Goal: Task Accomplishment & Management: Manage account settings

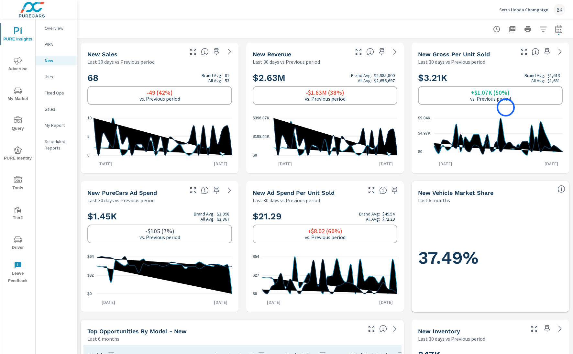
scroll to position [0, 0]
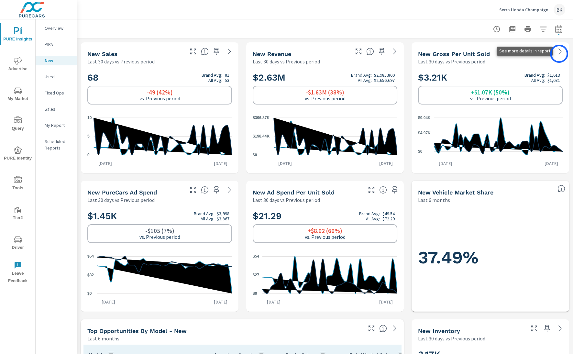
click at [477, 53] on icon at bounding box center [561, 52] width 8 height 8
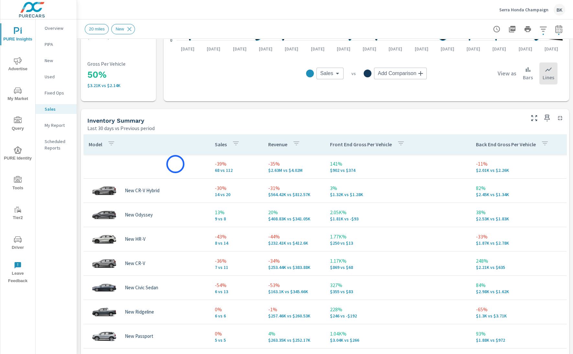
scroll to position [151, 0]
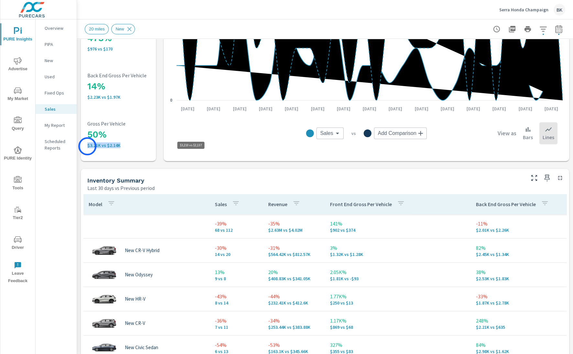
drag, startPoint x: 126, startPoint y: 150, endPoint x: 87, endPoint y: 146, distance: 38.4
click at [87, 146] on div "50% $3.21K vs $2.14K Gross Per Vehicle" at bounding box center [129, 134] width 85 height 40
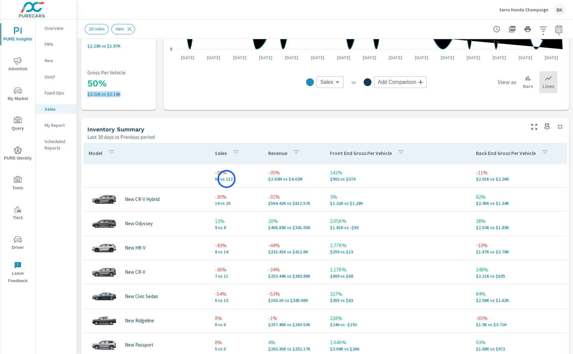
scroll to position [204, 0]
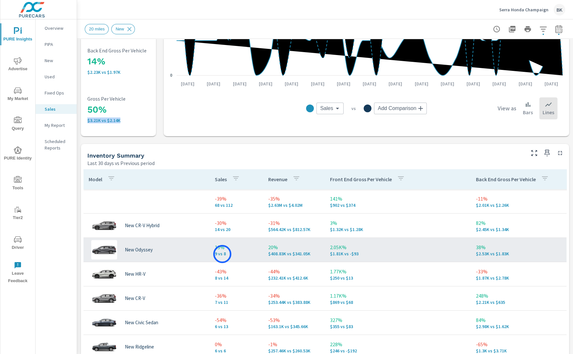
scroll to position [174, 0]
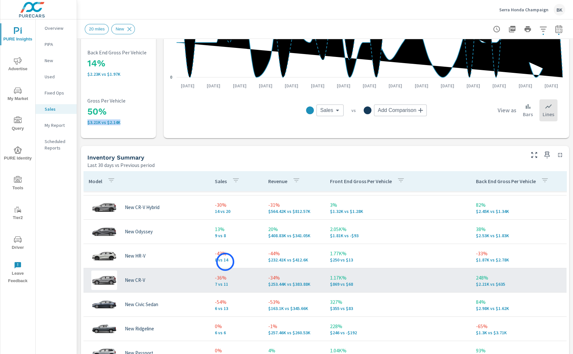
scroll to position [27, 0]
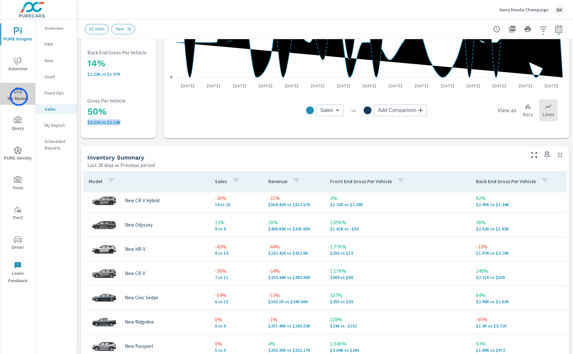
click at [19, 97] on span "My Market" at bounding box center [17, 95] width 31 height 16
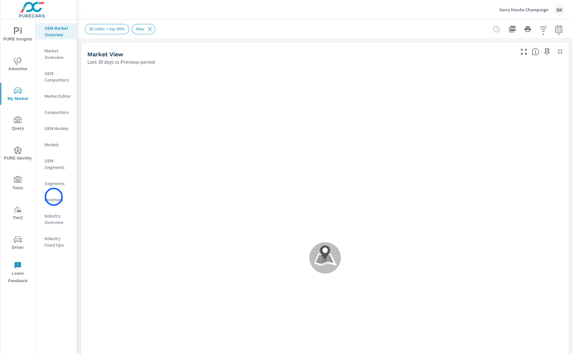
click at [54, 197] on p "Inventory" at bounding box center [58, 200] width 27 height 6
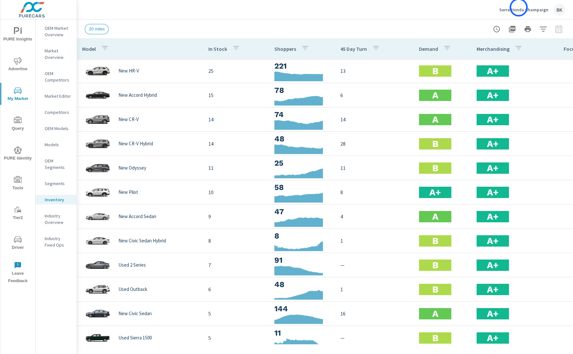
click at [477, 7] on p "Serra Honda Champaign" at bounding box center [524, 10] width 49 height 6
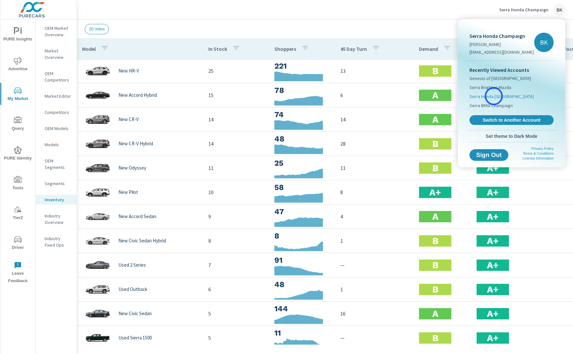
click at [477, 96] on span "Serra Honda [GEOGRAPHIC_DATA]" at bounding box center [502, 96] width 64 height 6
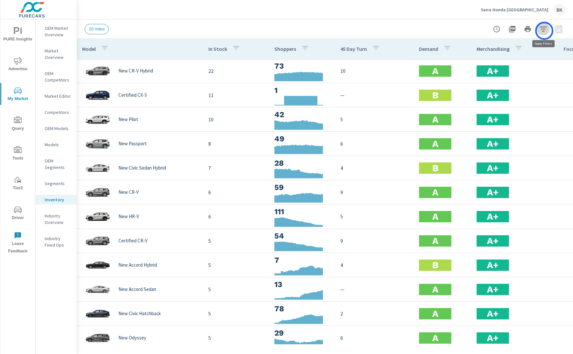
click at [477, 31] on icon "button" at bounding box center [544, 29] width 8 height 8
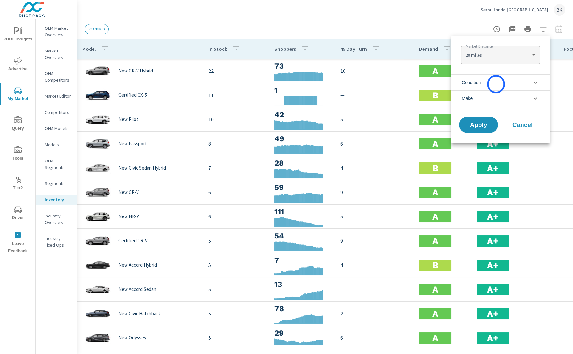
click at [477, 84] on li "Condition" at bounding box center [501, 82] width 98 height 16
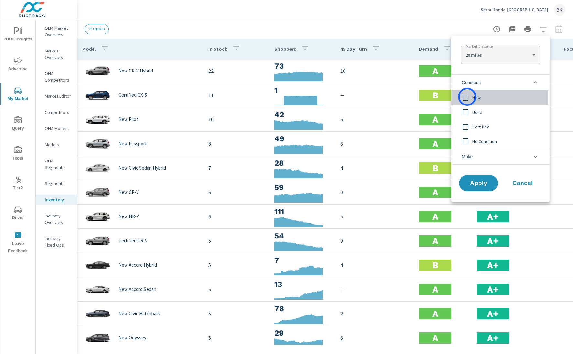
click at [468, 97] on input "filter options" at bounding box center [466, 98] width 14 height 14
click at [477, 184] on span "Apply" at bounding box center [479, 183] width 27 height 6
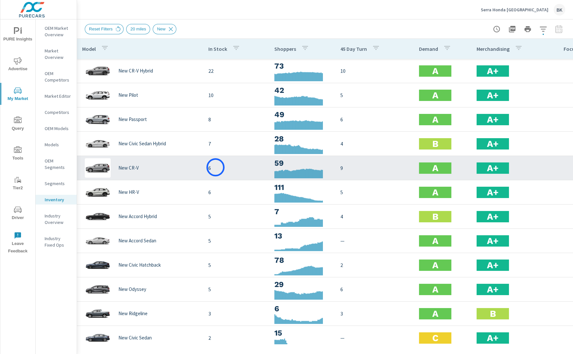
scroll to position [34, 0]
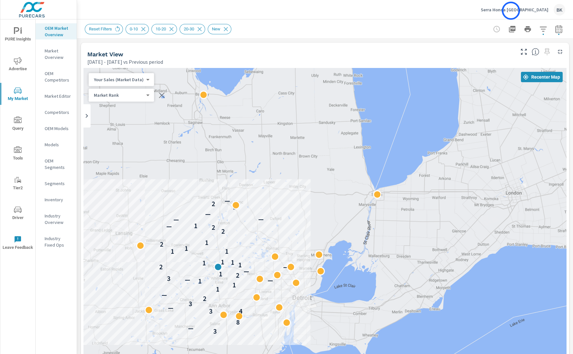
scroll to position [96, 40]
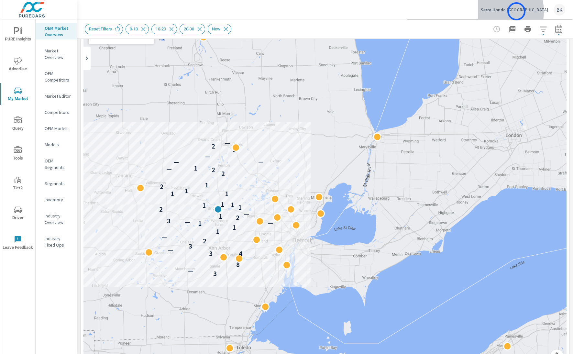
click at [517, 11] on p "Serra Honda [GEOGRAPHIC_DATA]" at bounding box center [515, 10] width 68 height 6
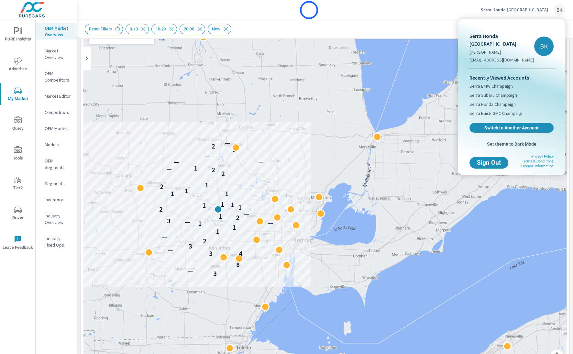
click at [309, 10] on div at bounding box center [286, 177] width 573 height 354
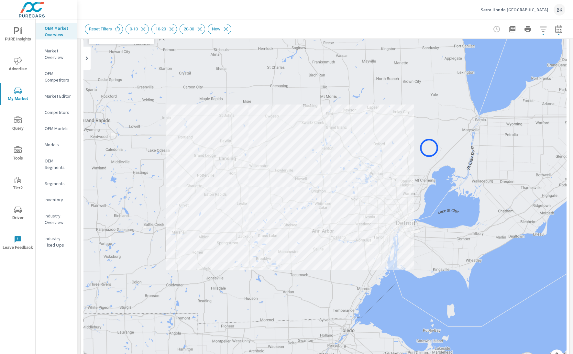
drag, startPoint x: 333, startPoint y: 164, endPoint x: 428, endPoint y: 148, distance: 96.6
click at [428, 148] on div "3 — 8 3 4 — 3 2 — 1 1 1 — — 3 2 1 — — 2 1 1 1 1 1 1 1 2 1 2 2 — 1 — — — 2 2 —" at bounding box center [325, 190] width 483 height 360
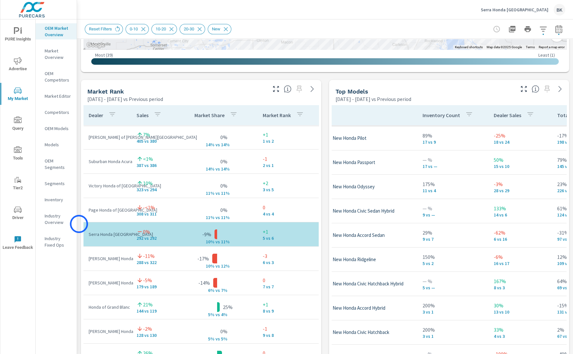
scroll to position [375, 0]
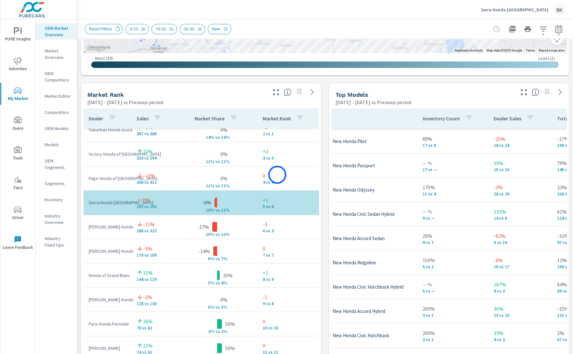
scroll to position [45, 0]
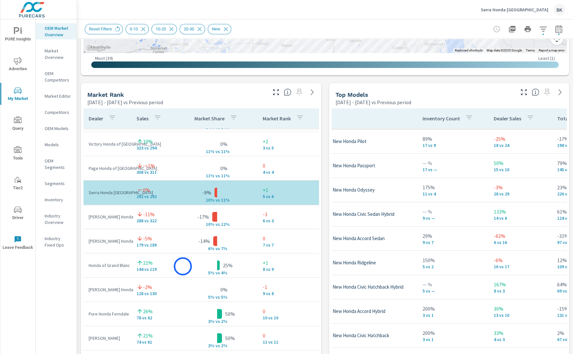
click at [183, 266] on td "25% 5% v s 4%" at bounding box center [217, 265] width 81 height 10
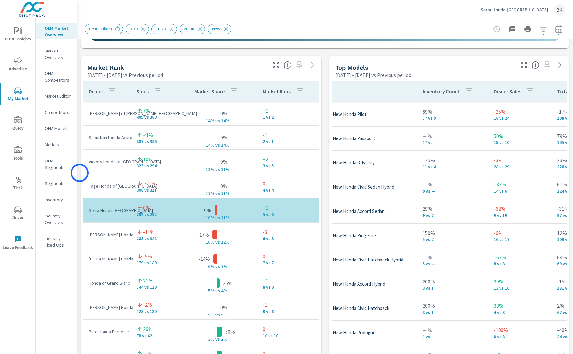
scroll to position [462, 0]
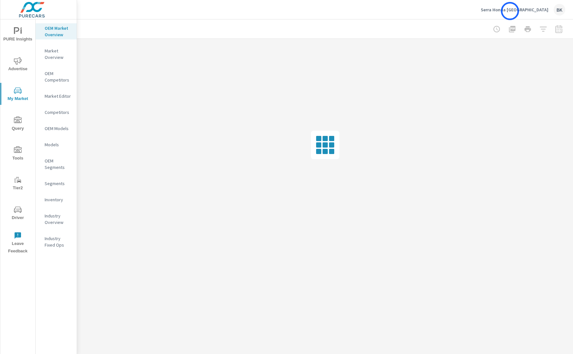
click at [510, 11] on p "Serra Honda [GEOGRAPHIC_DATA]" at bounding box center [515, 10] width 68 height 6
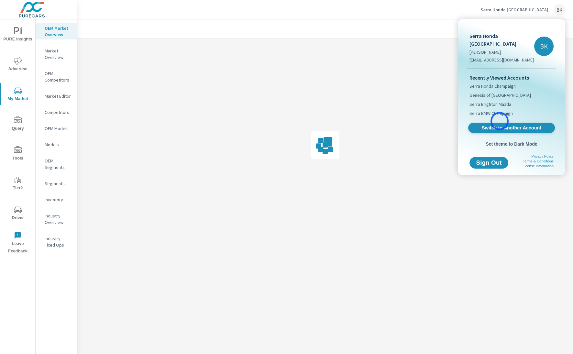
click at [500, 125] on span "Switch to Another Account" at bounding box center [511, 128] width 79 height 6
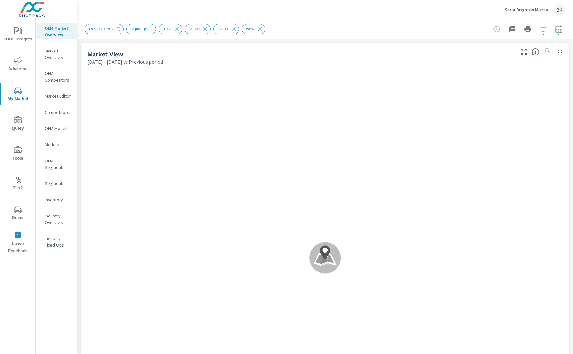
scroll to position [510, 0]
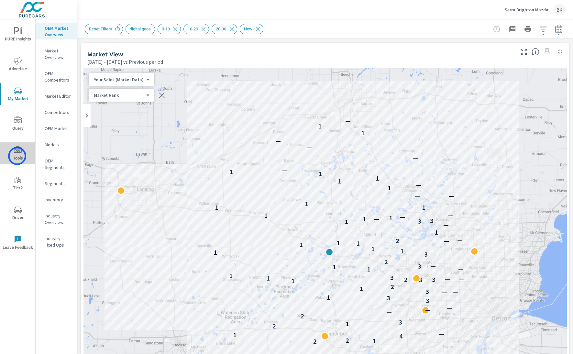
click at [17, 156] on span "Tools" at bounding box center [17, 154] width 31 height 16
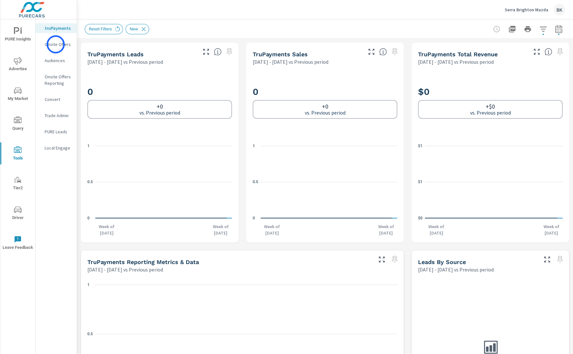
click at [56, 44] on p "Onsite Offers" at bounding box center [58, 44] width 27 height 6
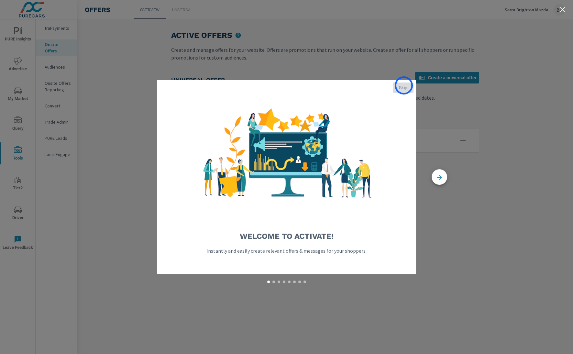
click at [404, 85] on span "Skip" at bounding box center [404, 88] width 16 height 6
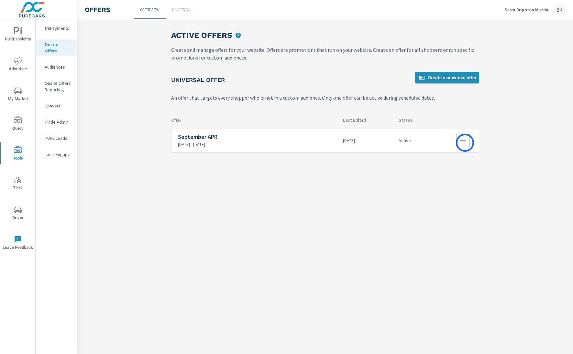
click at [465, 143] on icon "button" at bounding box center [463, 141] width 8 height 8
click at [447, 157] on link "Edit" at bounding box center [451, 155] width 35 height 16
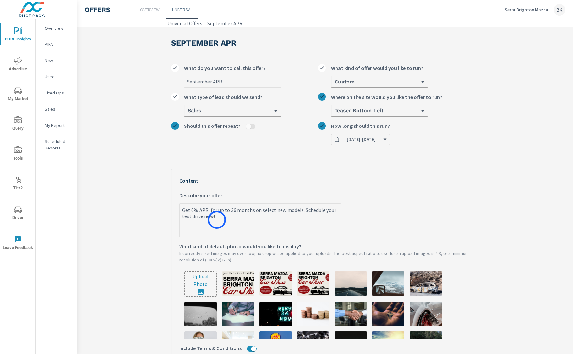
type textarea "x"
drag, startPoint x: 217, startPoint y: 220, endPoint x: 180, endPoint y: 211, distance: 38.2
click at [180, 211] on textarea "Get 0% APR for up to 36 months on select new models. Schedule your test drive n…" at bounding box center [260, 221] width 161 height 32
type textarea "x"
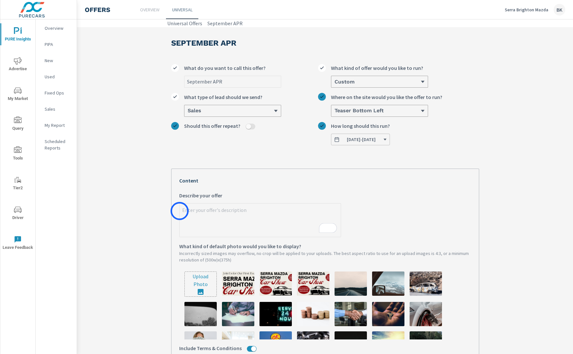
type textarea "x"
type textarea "C"
type textarea "x"
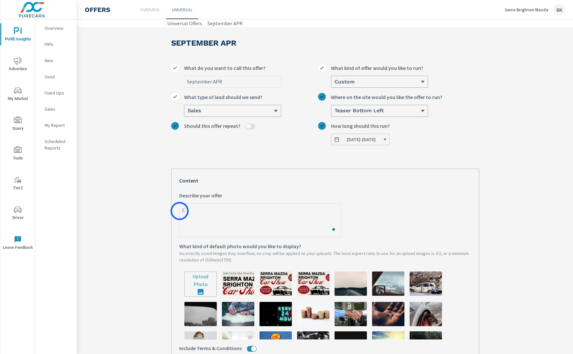
type textarea "x"
type textarea "Cl"
type textarea "x"
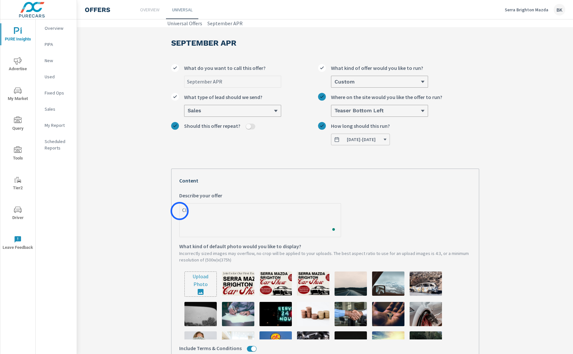
type textarea "Cla"
type textarea "x"
type textarea "Clai"
type textarea "x"
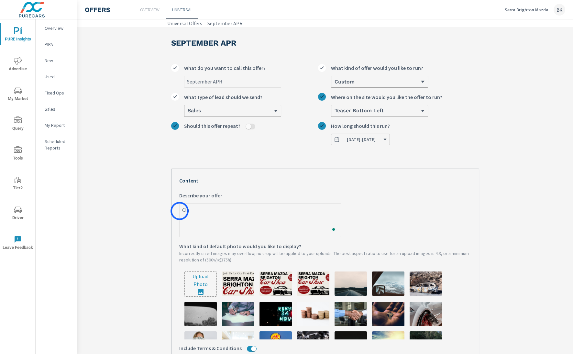
type textarea "x"
type textarea "Claim"
type textarea "x"
type textarea "Claim"
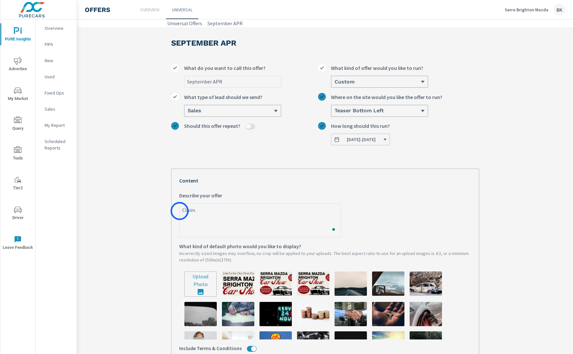
type textarea "x"
type textarea "Claim y"
type textarea "x"
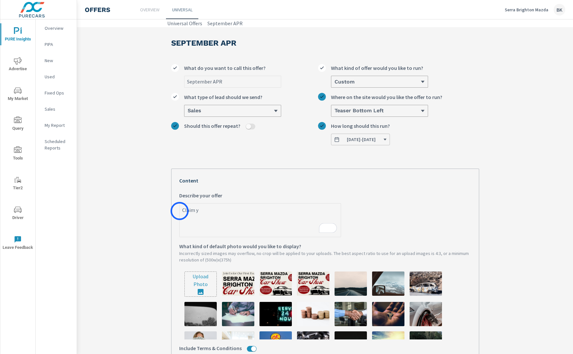
type textarea "Claim yo"
type textarea "x"
type textarea "Claim you"
type textarea "x"
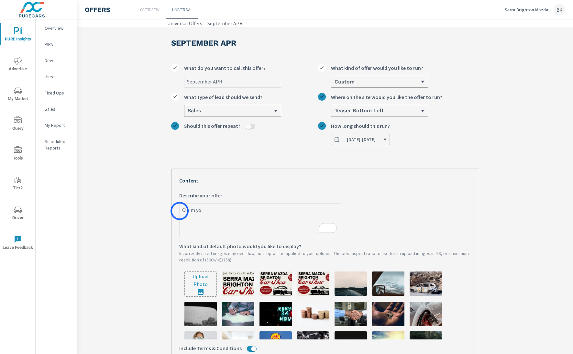
type textarea "x"
type textarea "Claim your"
type textarea "x"
type textarea "Claim your"
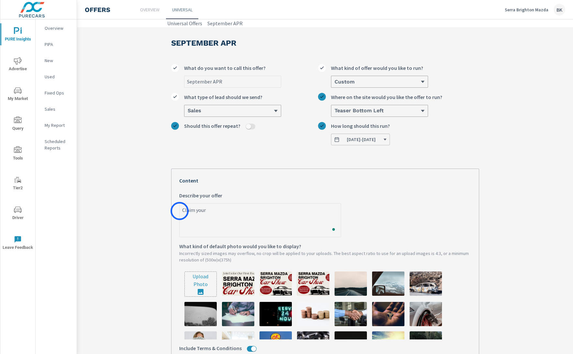
type textarea "x"
type textarea "Claim your S"
type textarea "x"
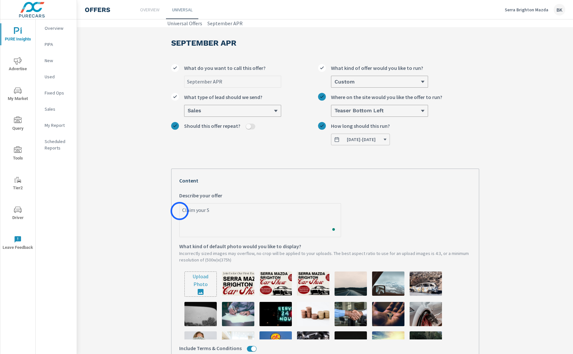
type textarea "Claim your Se"
type textarea "x"
type textarea "Claim your Ser"
type textarea "x"
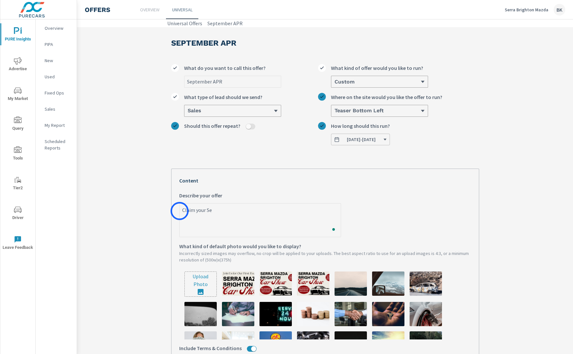
type textarea "x"
type textarea "Claim your Serr"
type textarea "x"
type textarea "Claim your Serra"
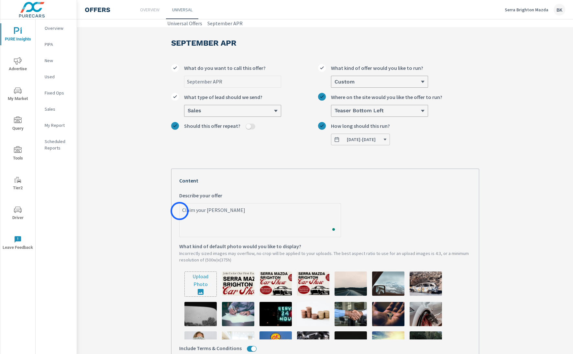
type textarea "x"
type textarea "Claim your Serra"
type textarea "x"
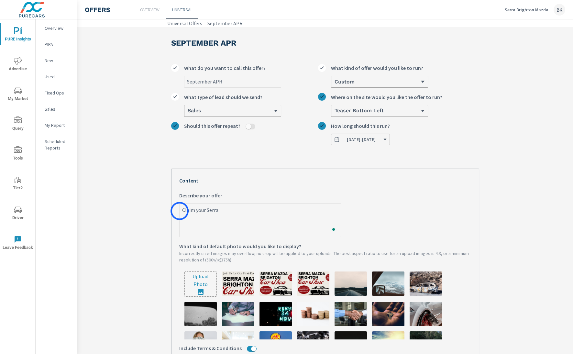
type textarea "Claim your Serra B"
type textarea "x"
type textarea "Claim your Serra Bu"
type textarea "x"
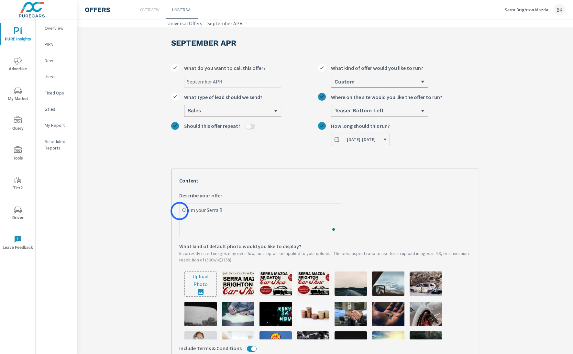
type textarea "x"
type textarea "Claim your Serra Buc"
type textarea "x"
type textarea "Claim your Serra Buck"
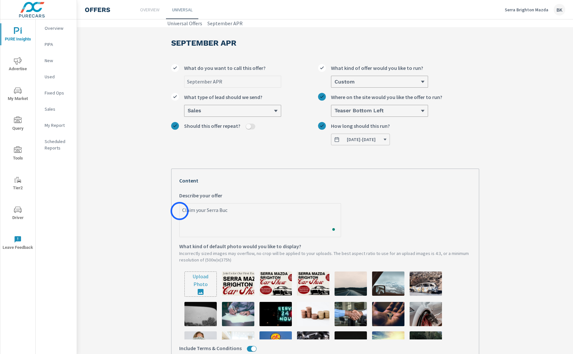
type textarea "x"
type textarea "Claim your Serra Bucks"
type textarea "x"
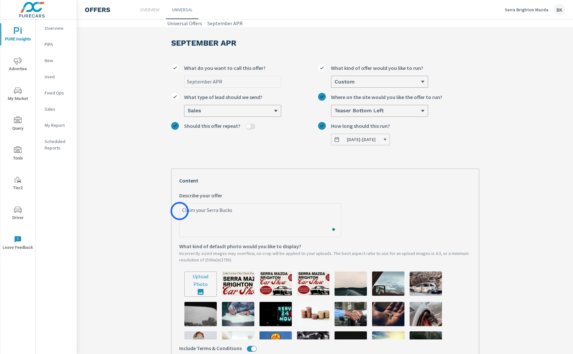
type textarea "Claim your Serra Bucks"
type textarea "x"
type textarea "Claim your Serra Bucks n"
type textarea "x"
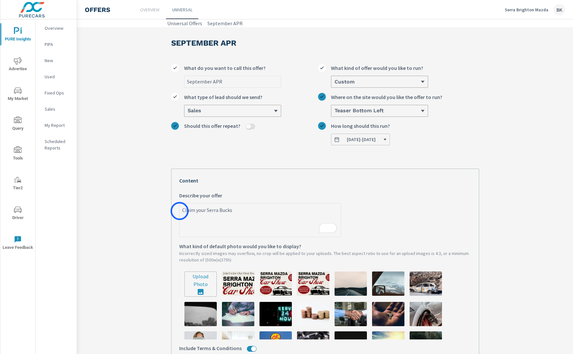
type textarea "x"
type textarea "Claim your Serra Bucks no"
type textarea "x"
type textarea "Claim your Serra Bucks now"
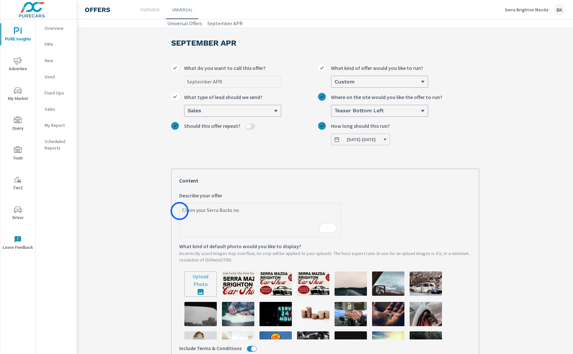
type textarea "x"
type textarea "Claim your Serra Bucks now"
type textarea "x"
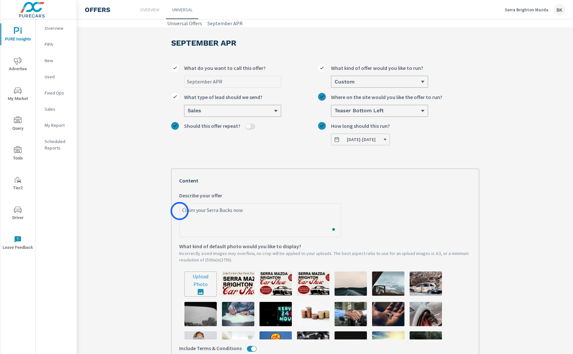
type textarea "Claim your Serra Bucks now o"
type textarea "x"
type textarea "Claim your Serra Bucks now"
type textarea "x"
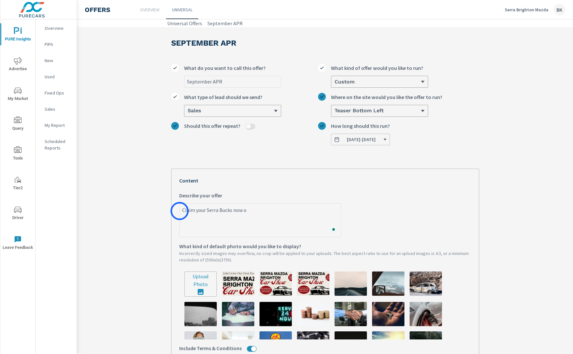
type textarea "x"
type textarea "Claim your Serra Bucks now t"
type textarea "x"
type textarea "Claim your Serra Bucks now to"
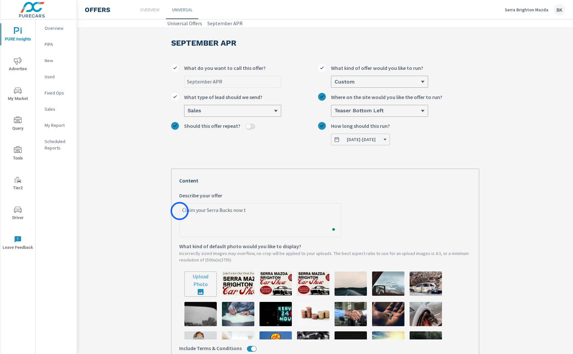
type textarea "x"
type textarea "Claim your Serra Bucks now to"
type textarea "x"
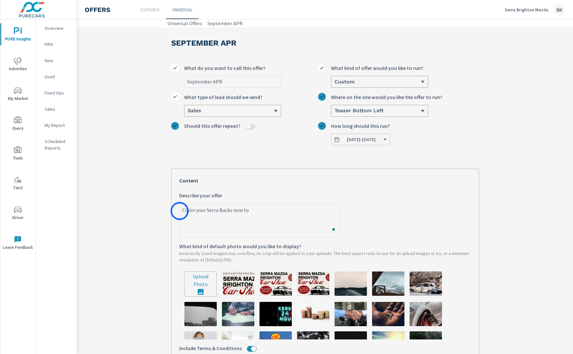
type textarea "Claim your Serra Bucks now to g"
type textarea "x"
type textarea "Claim your Serra Bucks now to ge"
type textarea "x"
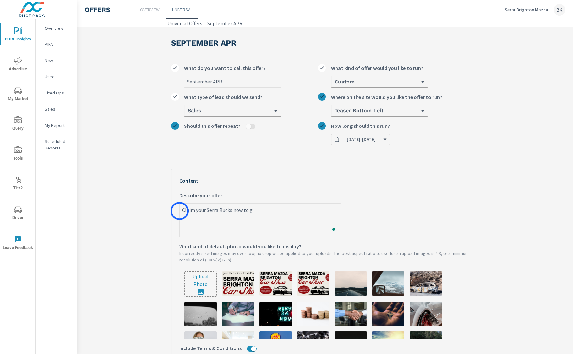
type textarea "x"
type textarea "Claim your Serra Bucks now to get"
type textarea "x"
type textarea "Claim your Serra Bucks now to get"
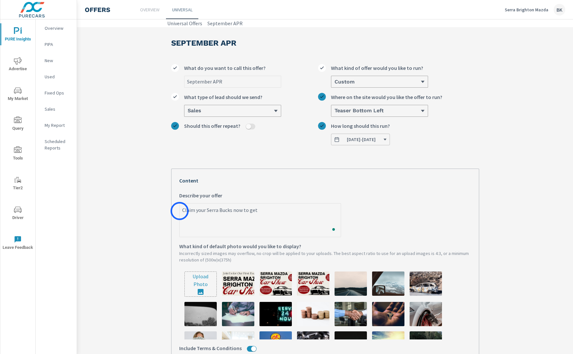
type textarea "x"
type textarea "Claim your Serra Bucks now to get y"
type textarea "x"
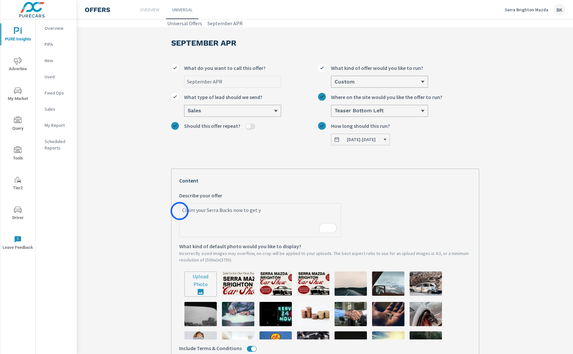
type textarea "Claim your Serra Bucks now to get"
type textarea "x"
type textarea "Claim your Serra Bucks now to get u"
type textarea "x"
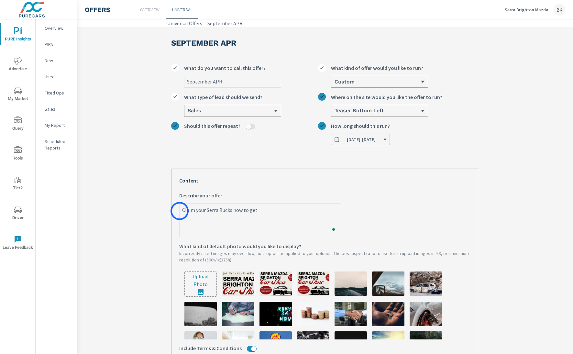
type textarea "x"
type textarea "Claim your Serra Bucks now to get up"
type textarea "x"
type textarea "Claim your Serra Bucks now to get up"
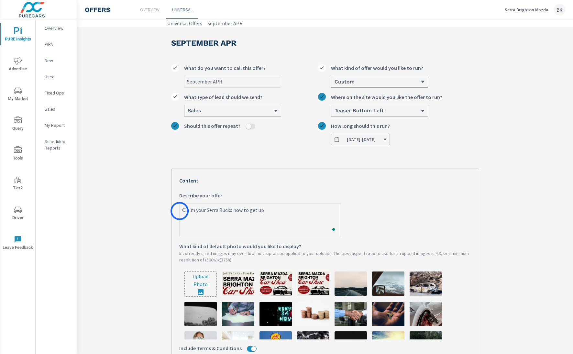
type textarea "x"
type textarea "Claim your Serra Bucks now to get up t"
type textarea "x"
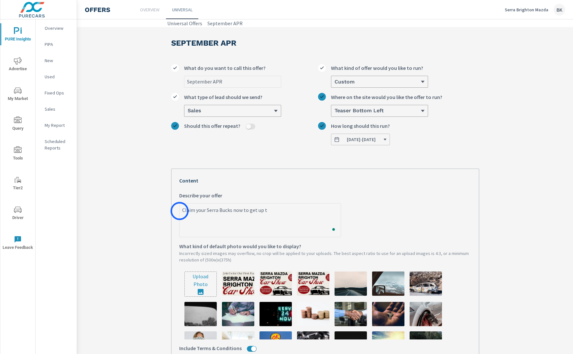
type textarea "Claim your Serra Bucks now to get up to"
type textarea "x"
type textarea "Claim your Serra Bucks now to get up to"
type textarea "x"
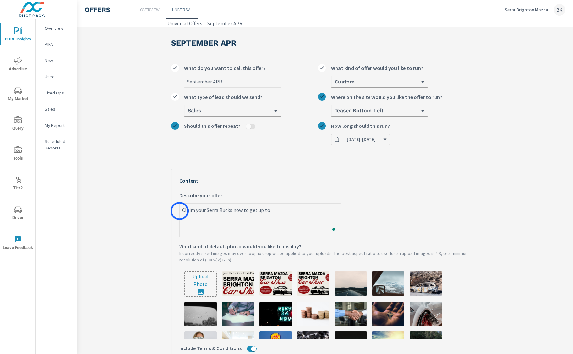
type textarea "x"
type textarea "Claim your Serra Bucks now to get up to a"
type textarea "x"
type textarea "Claim your Serra Bucks now to get up to an"
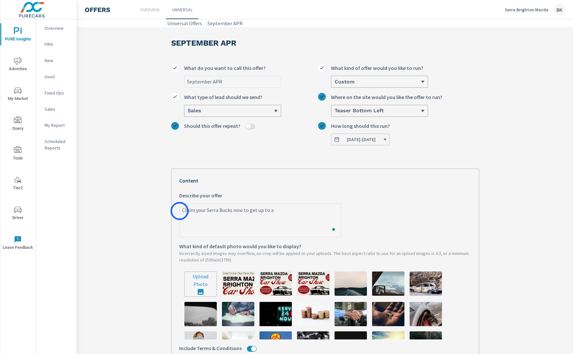
type textarea "x"
type textarea "Claim your Serra Bucks now to get up to an"
type textarea "x"
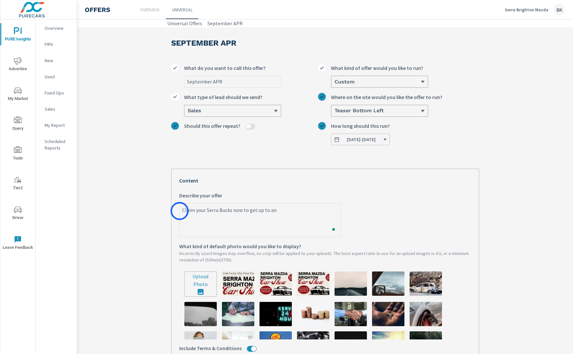
type textarea "Claim your Serra Bucks now to get up to an a"
type textarea "x"
type textarea "Claim your Serra Bucks now to get up to an ad"
type textarea "x"
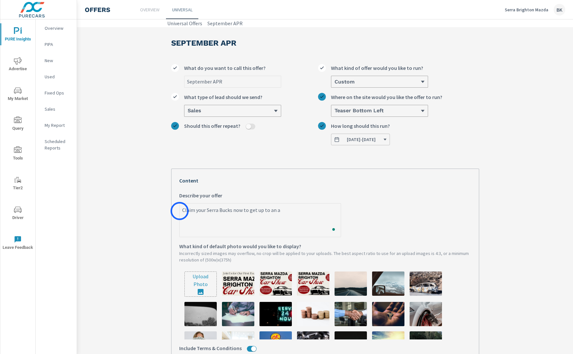
type textarea "x"
type textarea "Claim your Serra Bucks now to get up to an add"
type textarea "x"
type textarea "Claim your Serra Bucks now to get up to an addi"
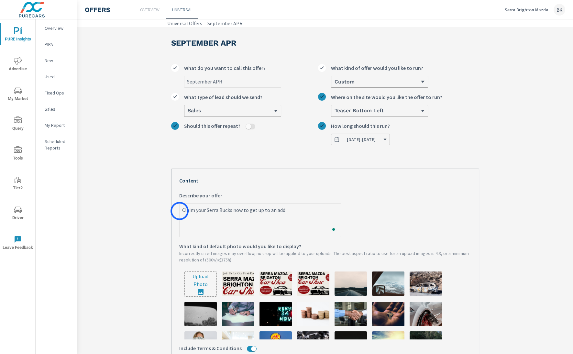
type textarea "x"
type textarea "Claim your Serra Bucks now to get up to an addit"
type textarea "x"
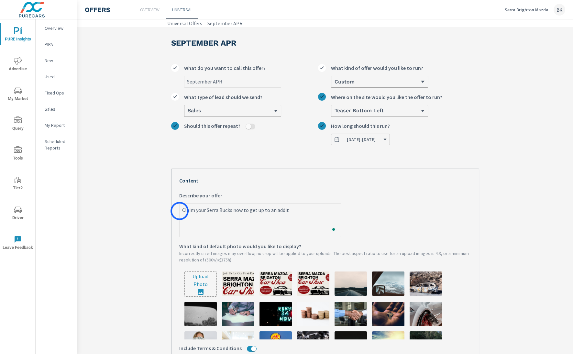
type textarea "Claim your Serra Bucks now to get up to an additi"
type textarea "x"
type textarea "Claim your Serra Bucks now to get up to an additio"
type textarea "x"
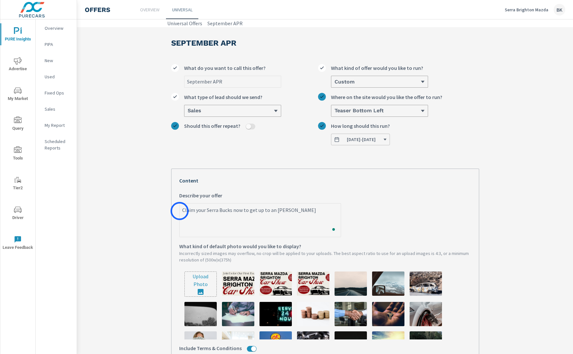
type textarea "x"
type textarea "Claim your Serra Bucks now to get up to an addition"
type textarea "x"
type textarea "Claim your Serra Bucks now to get up to an additiona"
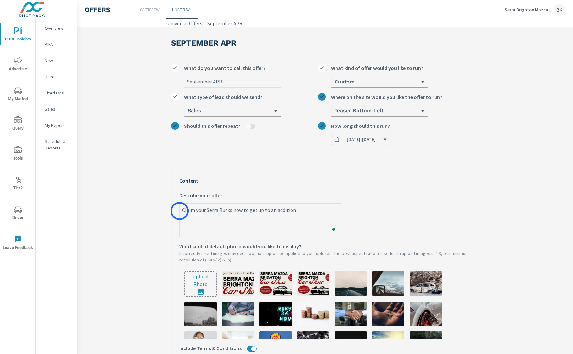
type textarea "x"
type textarea "Claim your Serra Bucks now to get up to an additional"
type textarea "x"
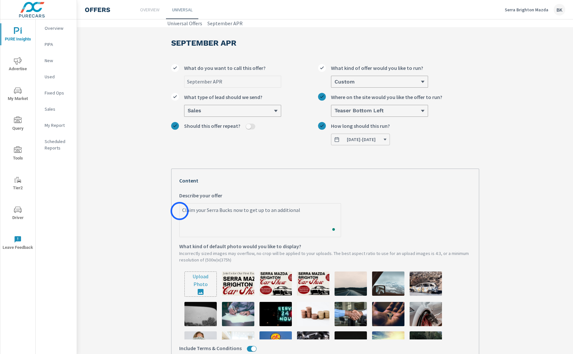
type textarea "Claim your Serra Bucks now to get up to an additional"
type textarea "x"
type textarea "Claim your Serra Bucks now to get up to an additional $"
type textarea "x"
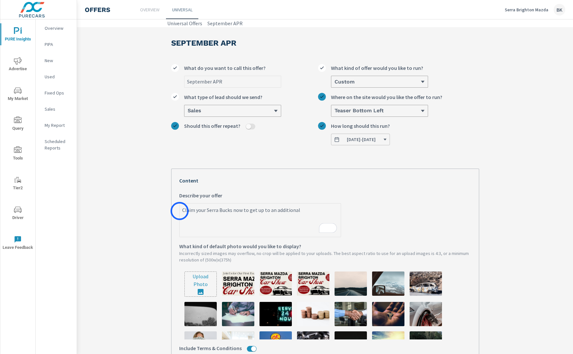
type textarea "x"
type textarea "Claim your Serra Bucks now to get up to an additional $8"
type textarea "x"
type textarea "Claim your Serra Bucks now to get up to an additional $81"
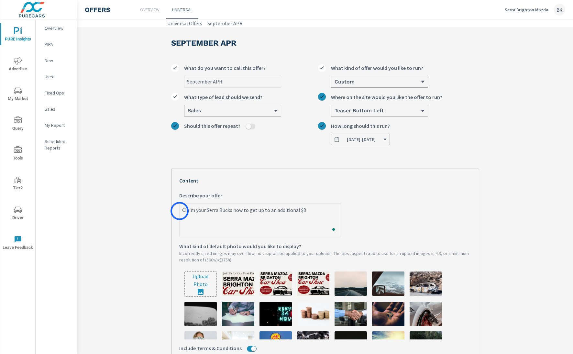
type textarea "x"
type textarea "Claim your Serra Bucks now to get up to an additional $810"
type textarea "x"
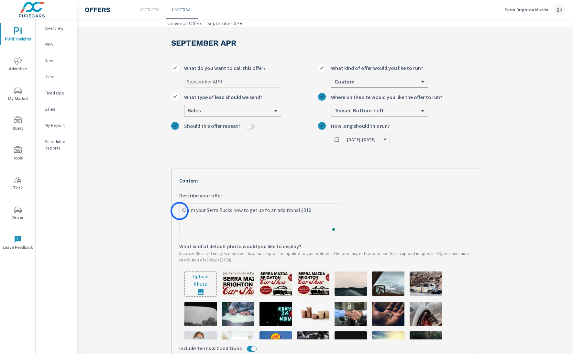
type textarea "Claim your Serra Bucks now to get up to an additional $810"
type textarea "x"
type textarea "Claim your Serra Bucks now to get up to an additional $810 t"
type textarea "x"
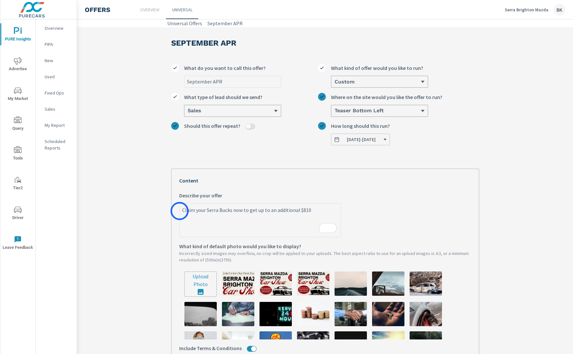
type textarea "x"
click at [209, 218] on textarea "Claim your Serra Bucks now to get up to an additional $810 toward your trade-in." at bounding box center [260, 221] width 161 height 32
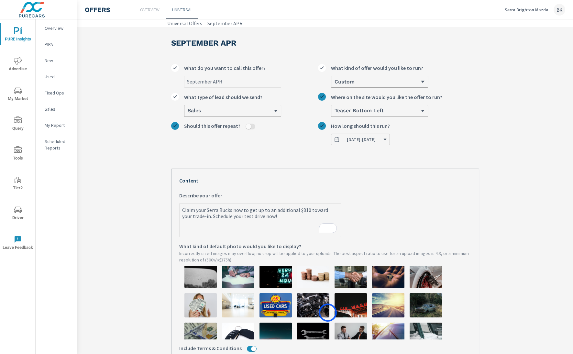
scroll to position [39, 0]
click at [196, 305] on img at bounding box center [201, 305] width 32 height 24
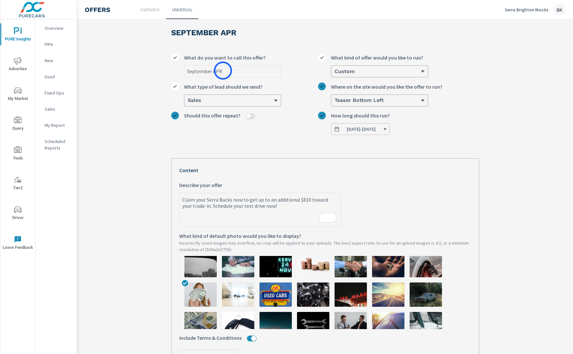
click at [223, 71] on input "September APR" at bounding box center [233, 71] width 96 height 11
click at [376, 129] on span "09/18/2025 - 09/30/2025" at bounding box center [361, 129] width 29 height 6
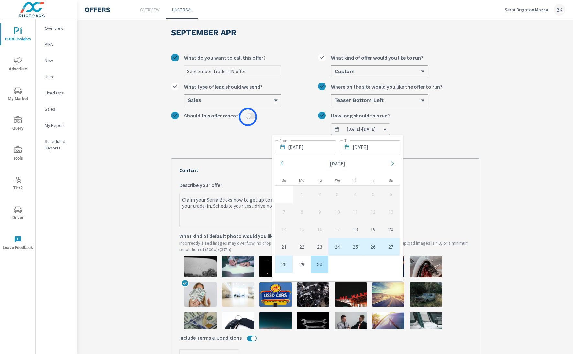
click at [248, 117] on input "Should this offer repeat?" at bounding box center [249, 116] width 16 height 6
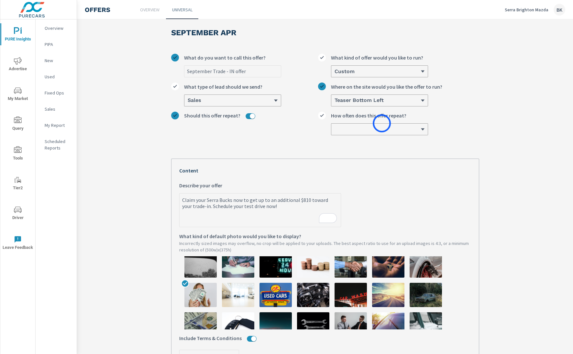
click at [382, 124] on div at bounding box center [380, 129] width 96 height 11
click at [335, 126] on input "How often does this offer repeat?" at bounding box center [334, 129] width 1 height 6
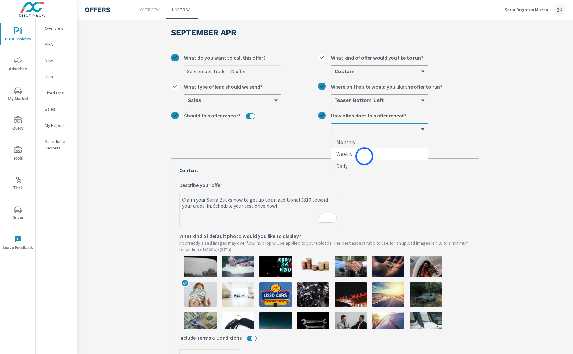
click at [365, 156] on li "Weekly" at bounding box center [380, 154] width 96 height 12
click at [335, 132] on input "option Weekly focused, 2 of 3. 3 results available. Use Up and Down to choose o…" at bounding box center [334, 129] width 1 height 6
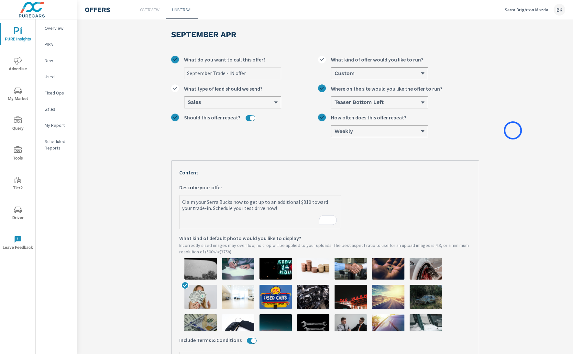
drag, startPoint x: 513, startPoint y: 130, endPoint x: 502, endPoint y: 135, distance: 12.5
click at [513, 130] on section "September APR September Trade - IN offer What do you want to call this offer? C…" at bounding box center [325, 264] width 496 height 491
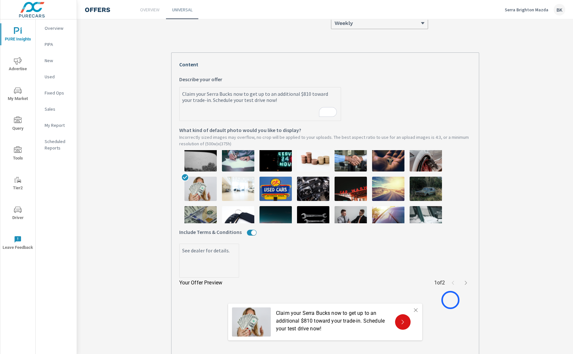
scroll to position [164, 0]
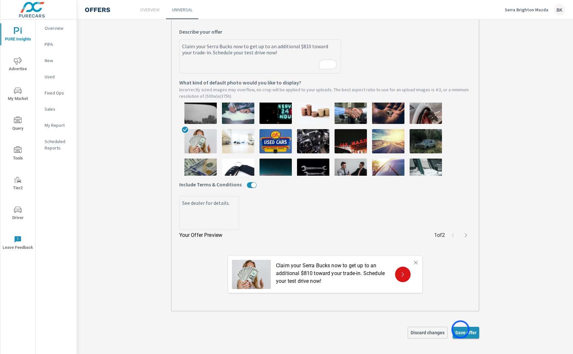
click at [461, 330] on span "Save offer" at bounding box center [466, 333] width 21 height 6
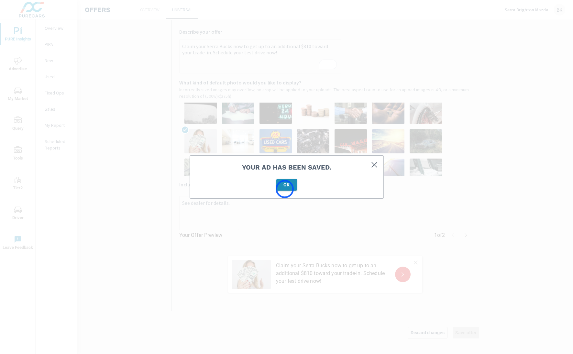
click at [285, 189] on button "OK" at bounding box center [287, 185] width 21 height 12
